Goal: Task Accomplishment & Management: Use online tool/utility

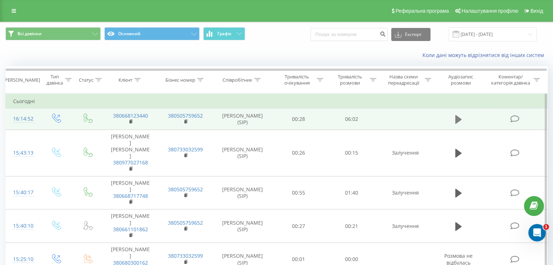
click at [458, 121] on icon at bounding box center [458, 119] width 7 height 9
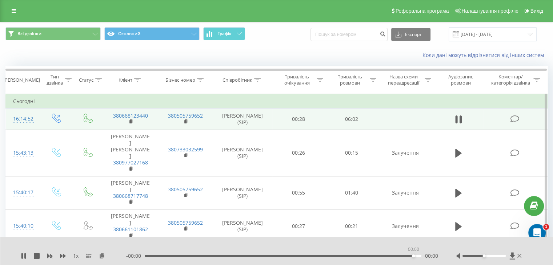
click at [414, 256] on div "00:00" at bounding box center [283, 256] width 277 height 2
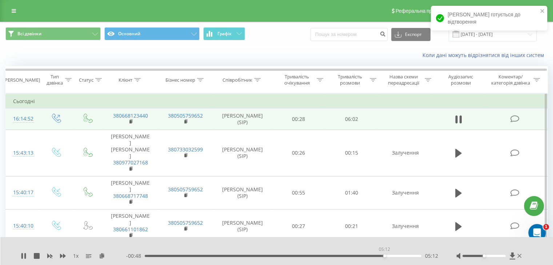
click at [384, 256] on div "05:12" at bounding box center [283, 256] width 277 height 2
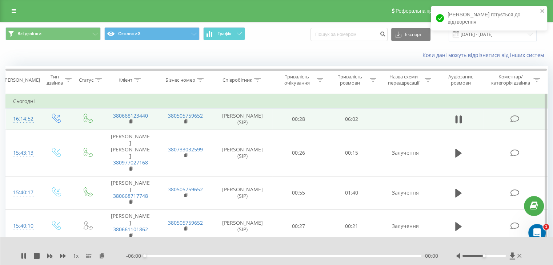
click at [382, 256] on div "00:00" at bounding box center [283, 256] width 277 height 2
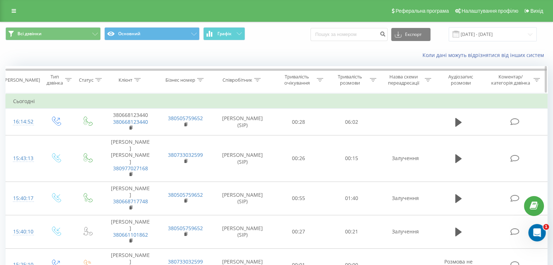
click at [373, 81] on div at bounding box center [373, 80] width 7 height 6
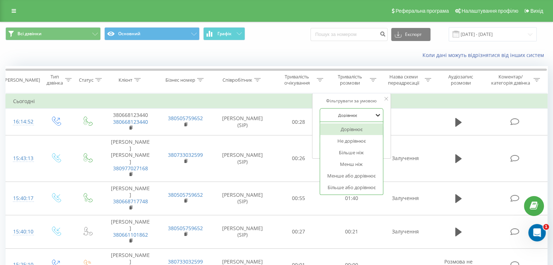
click at [377, 115] on icon at bounding box center [378, 115] width 7 height 7
click at [348, 153] on div "Більше ніж" at bounding box center [351, 153] width 63 height 12
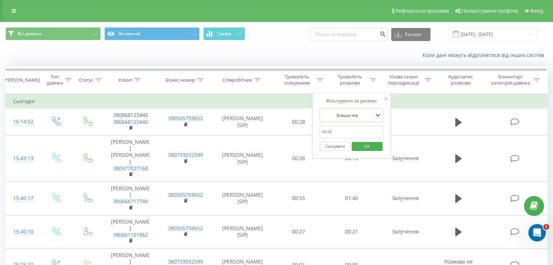
click at [331, 131] on input "text" at bounding box center [352, 132] width 64 height 13
click at [337, 134] on input "text" at bounding box center [352, 132] width 64 height 13
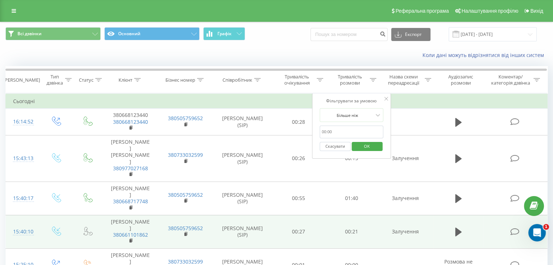
type input "01:00"
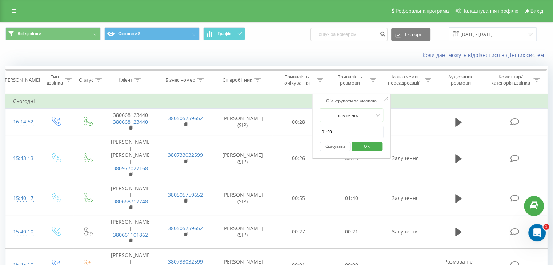
click at [365, 149] on span "OK" at bounding box center [367, 146] width 20 height 11
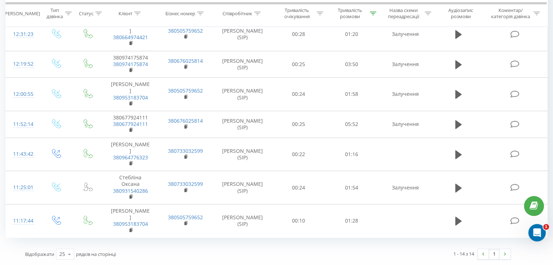
scroll to position [304, 0]
